Goal: Navigation & Orientation: Find specific page/section

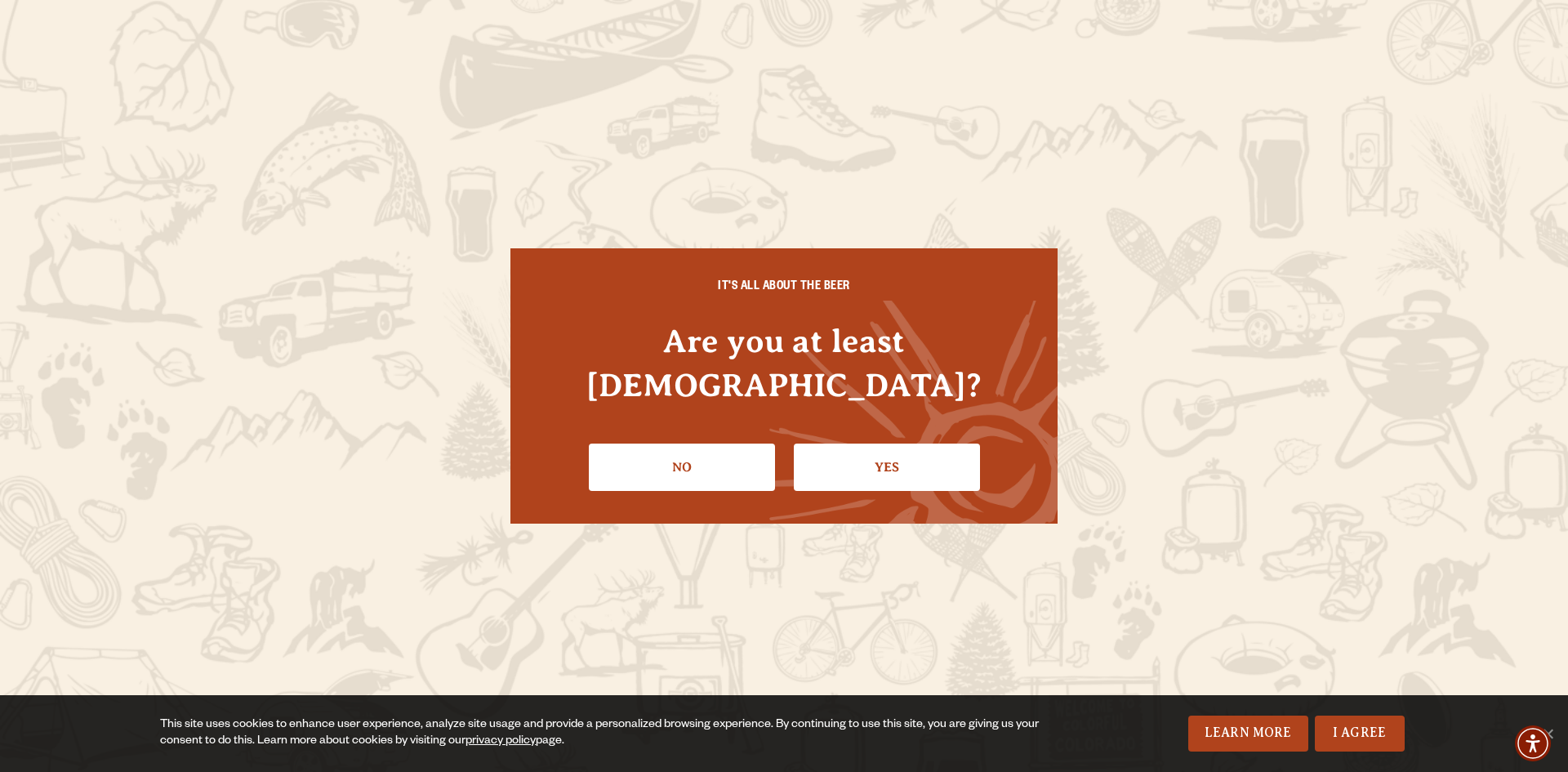
click at [877, 448] on link "Yes" at bounding box center [886, 467] width 186 height 47
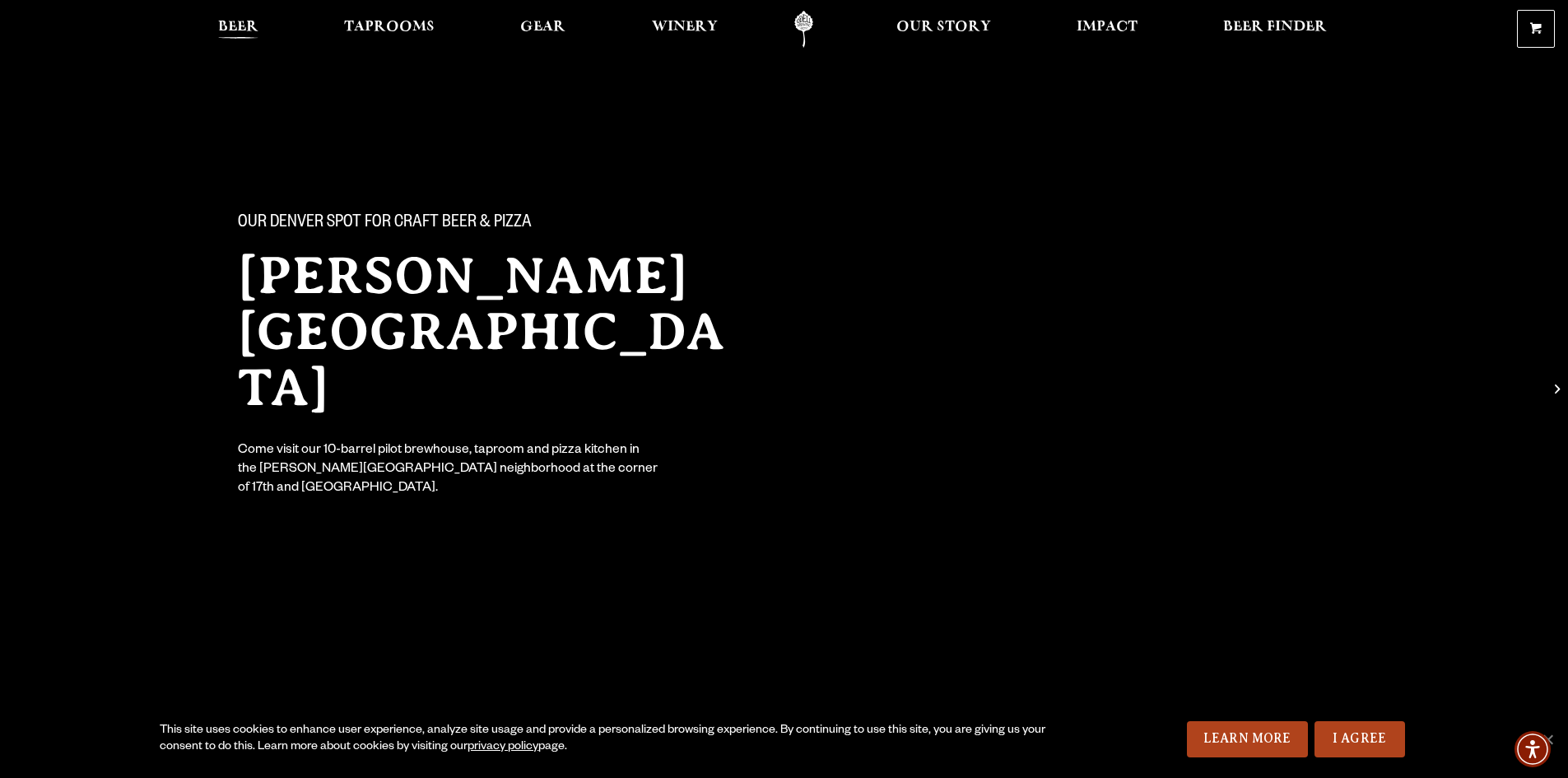
click at [236, 26] on span "Beer" at bounding box center [238, 27] width 40 height 13
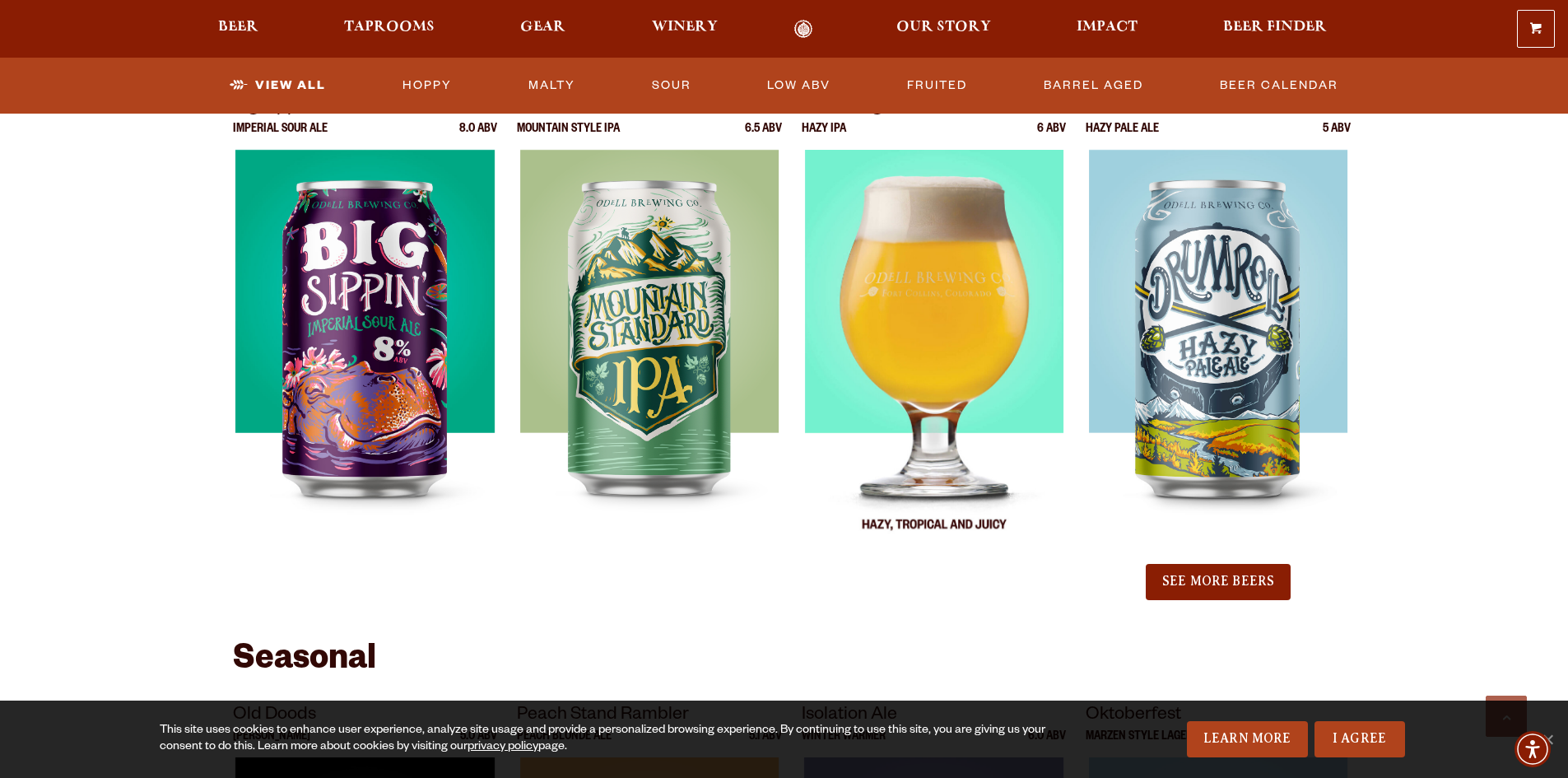
scroll to position [1810, 0]
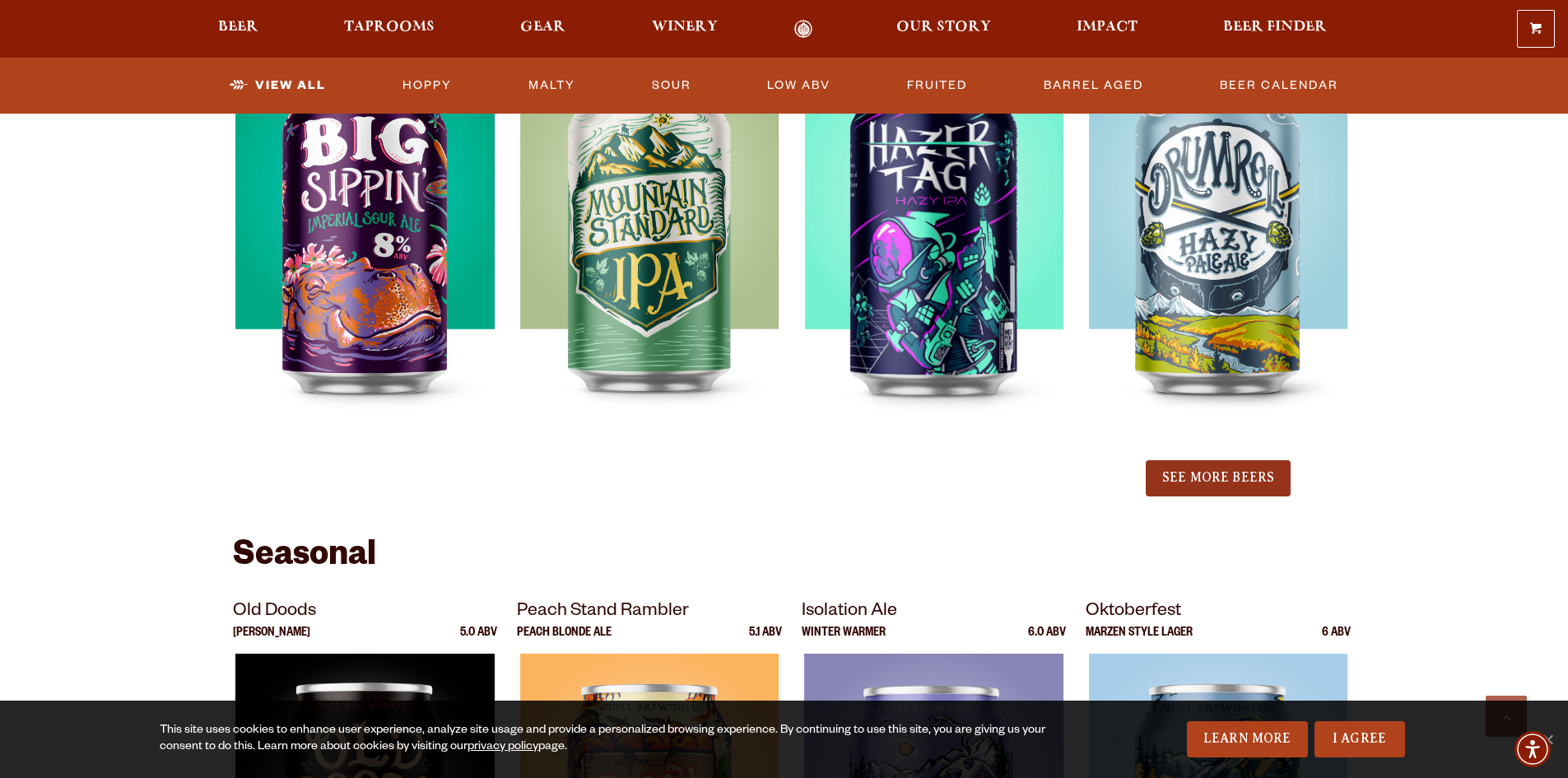
click at [1209, 478] on button "See More Beers" at bounding box center [1218, 478] width 145 height 36
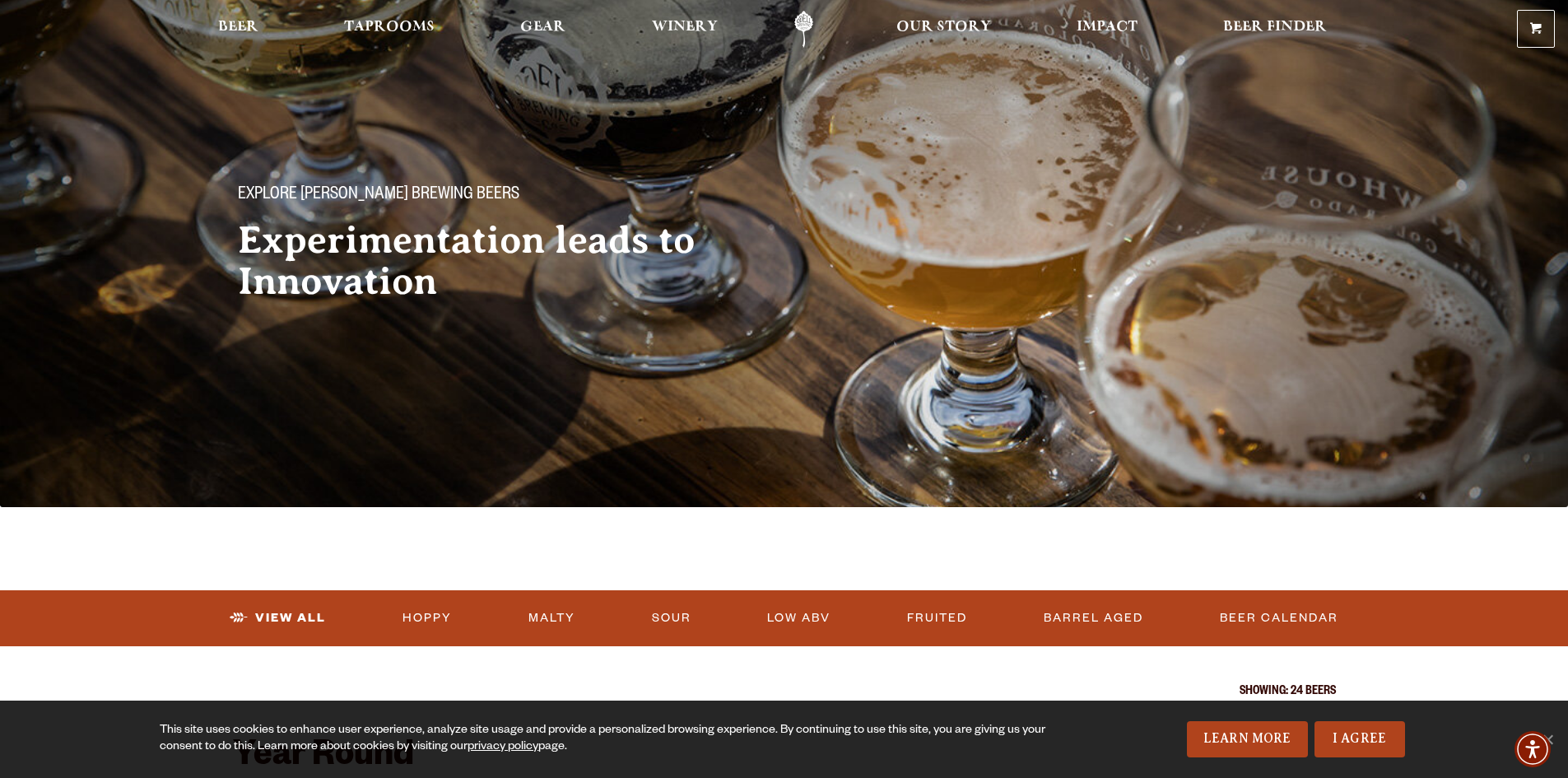
scroll to position [0, 0]
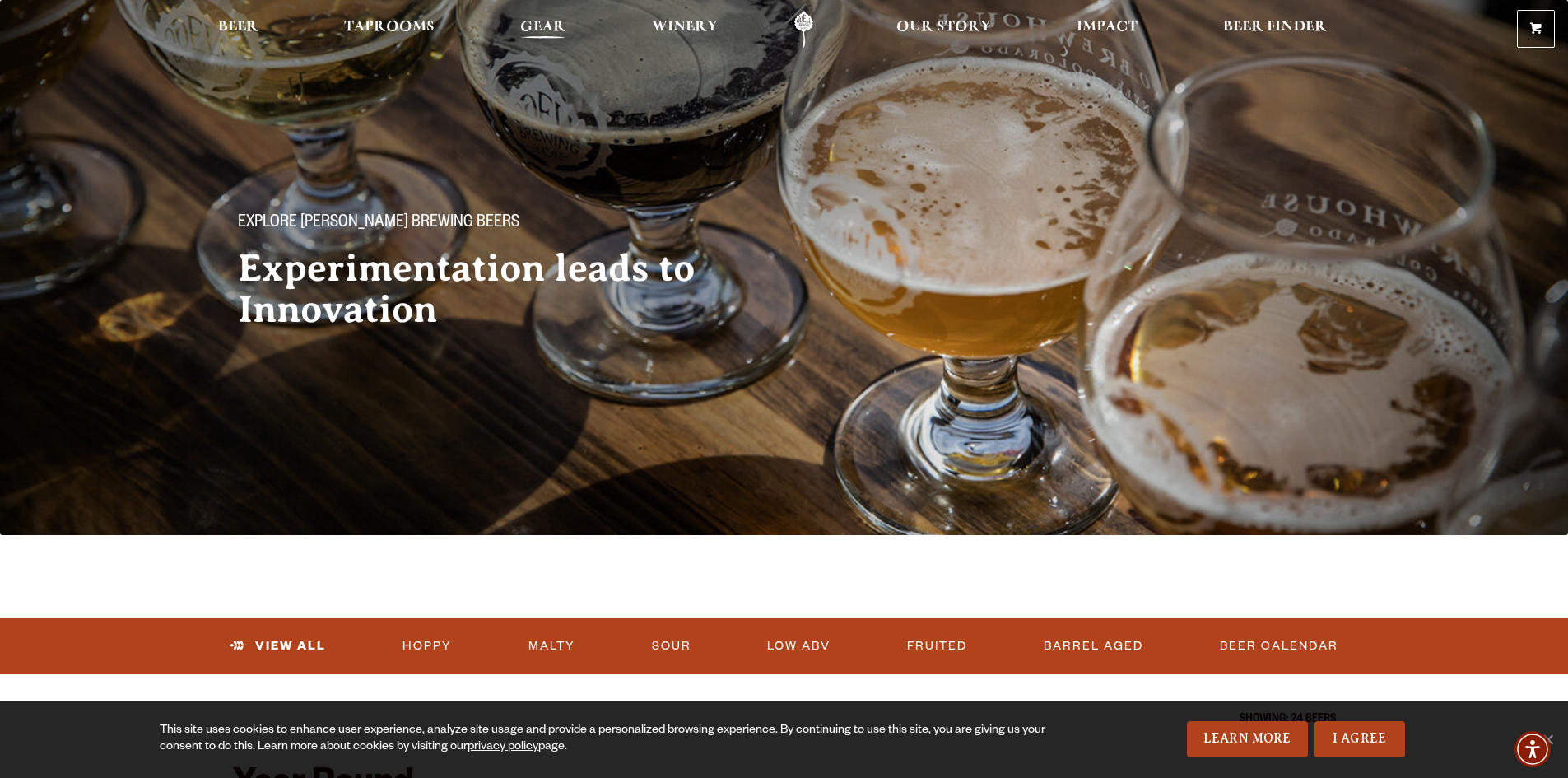
click at [550, 28] on span "Gear" at bounding box center [543, 27] width 45 height 13
click at [396, 21] on span "Taprooms" at bounding box center [390, 27] width 91 height 13
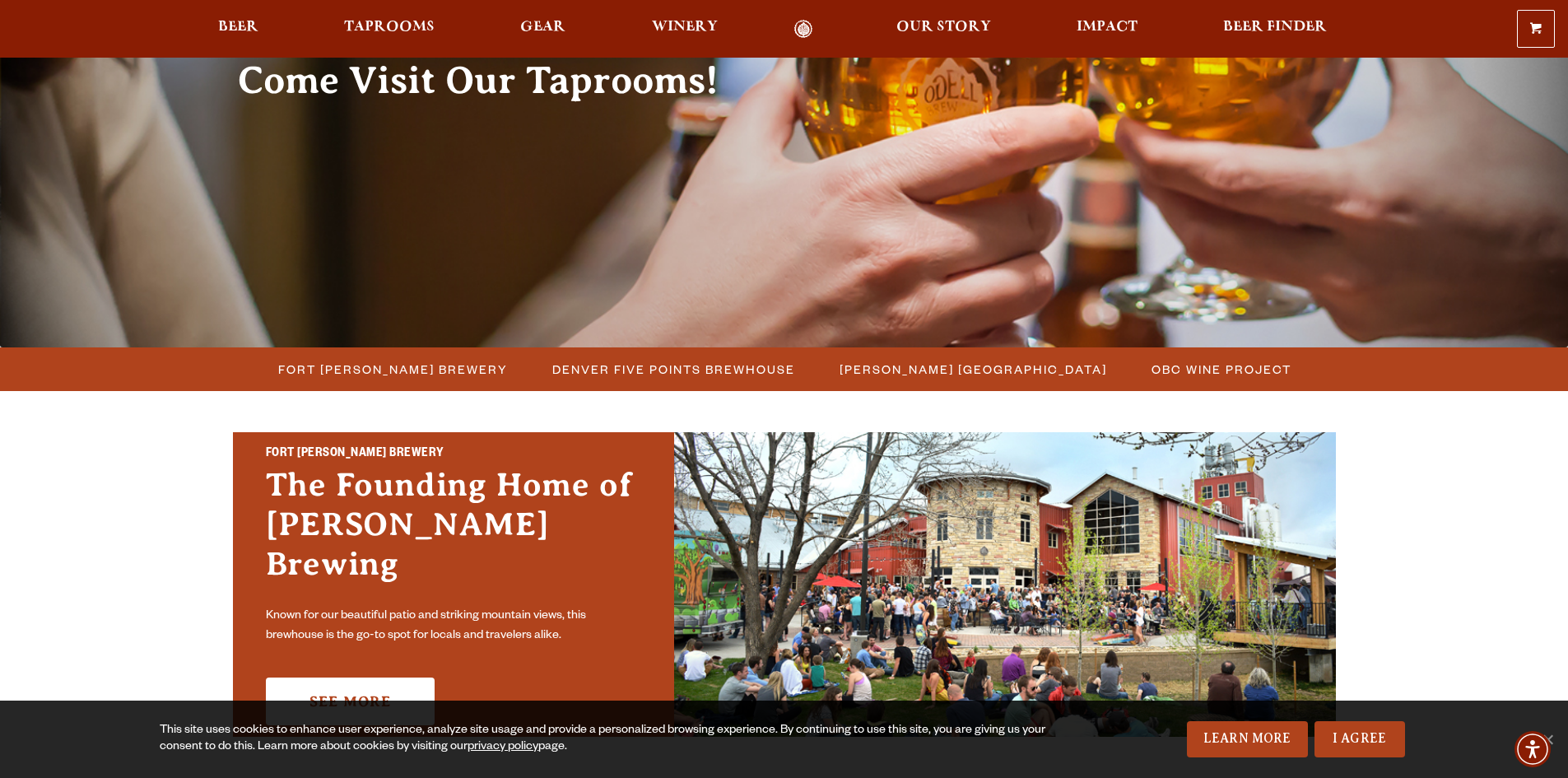
scroll to position [247, 0]
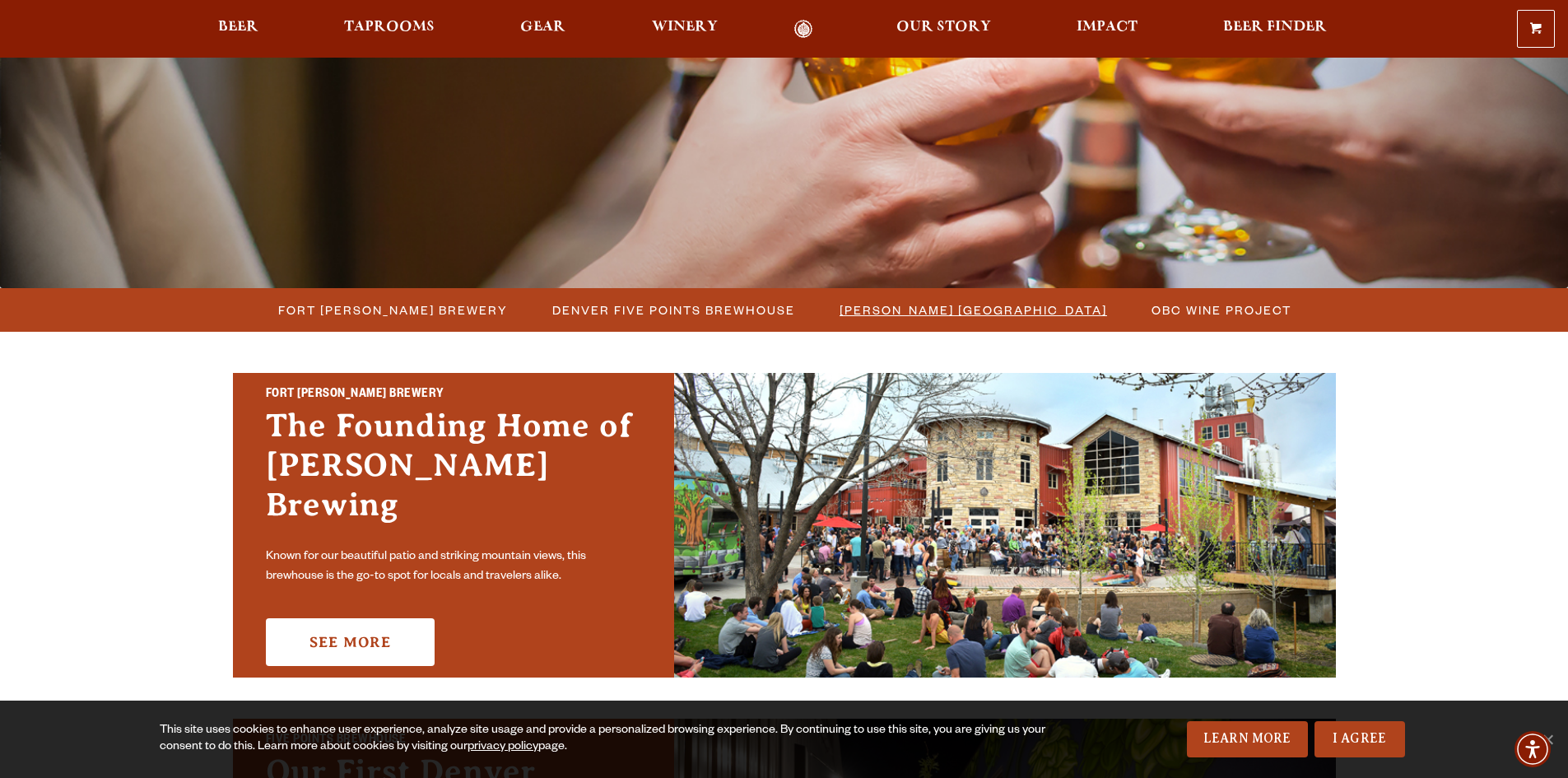
click at [902, 313] on span "[PERSON_NAME] [GEOGRAPHIC_DATA]" at bounding box center [973, 310] width 267 height 24
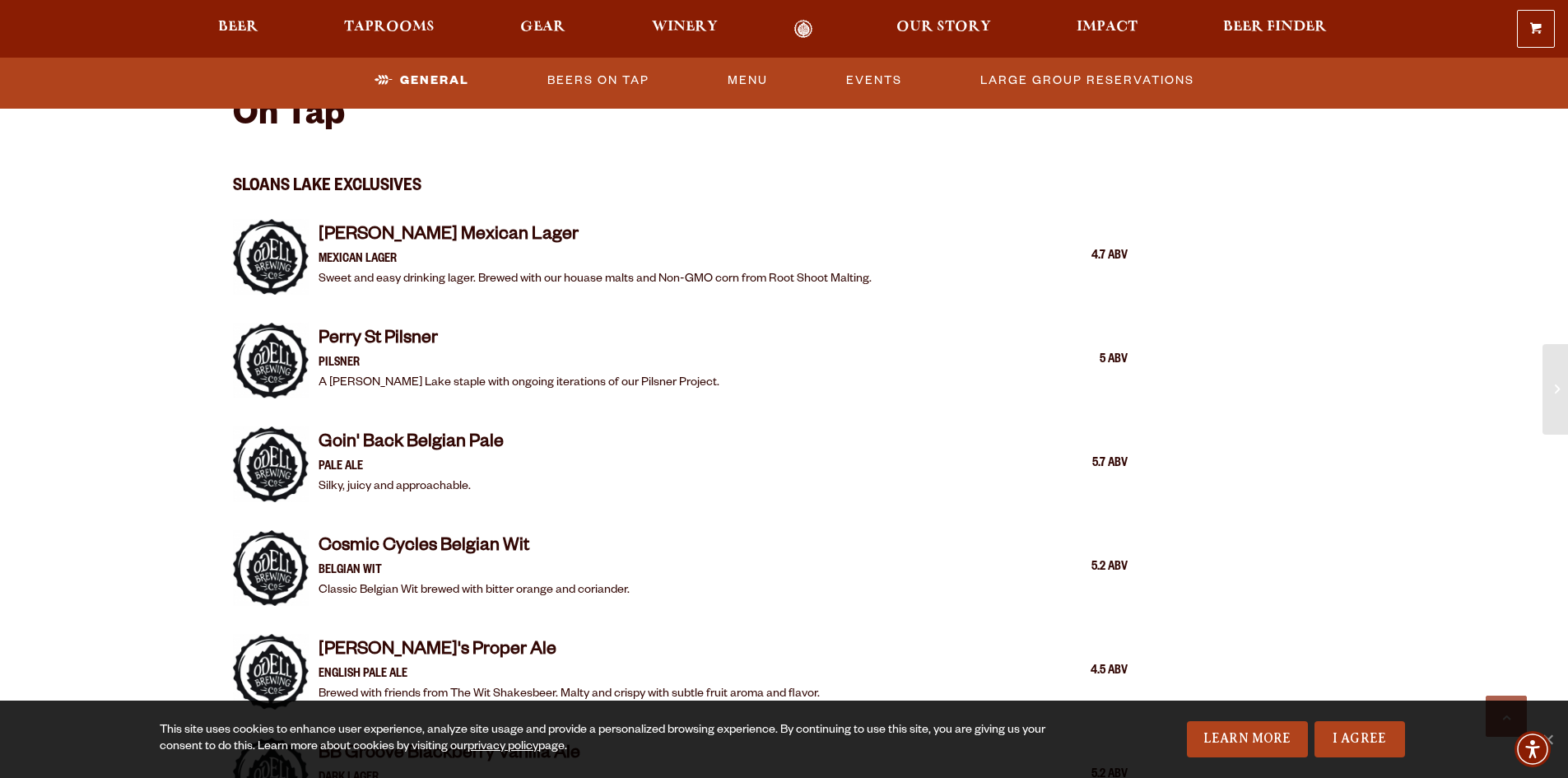
scroll to position [1481, 0]
